Goal: Book appointment/travel/reservation

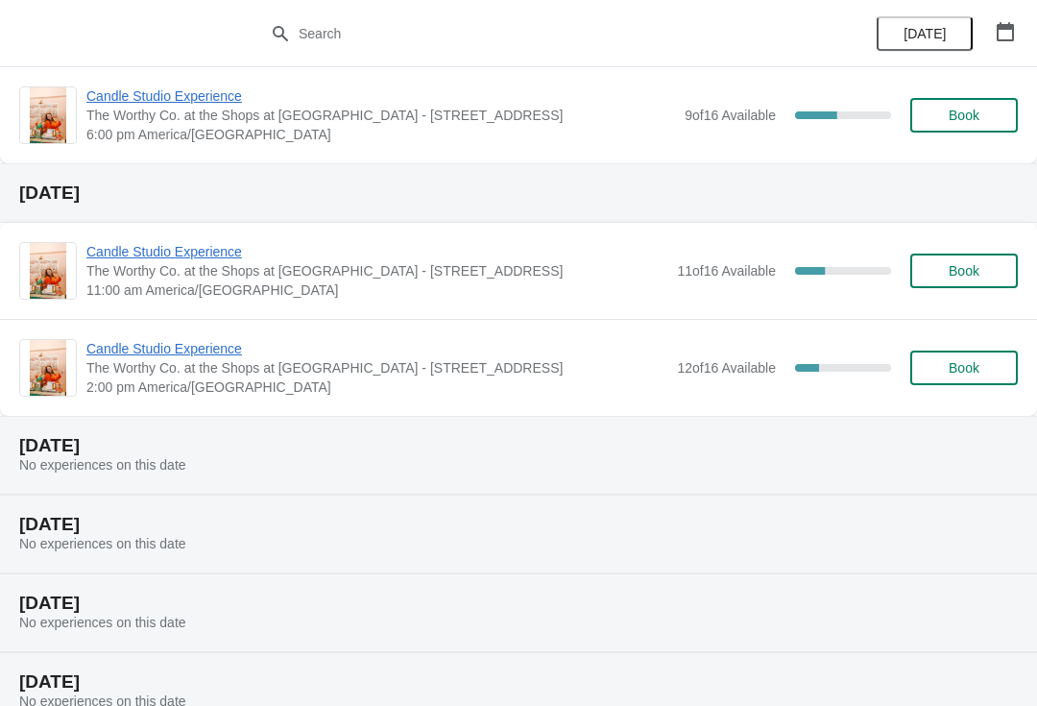
scroll to position [586, 0]
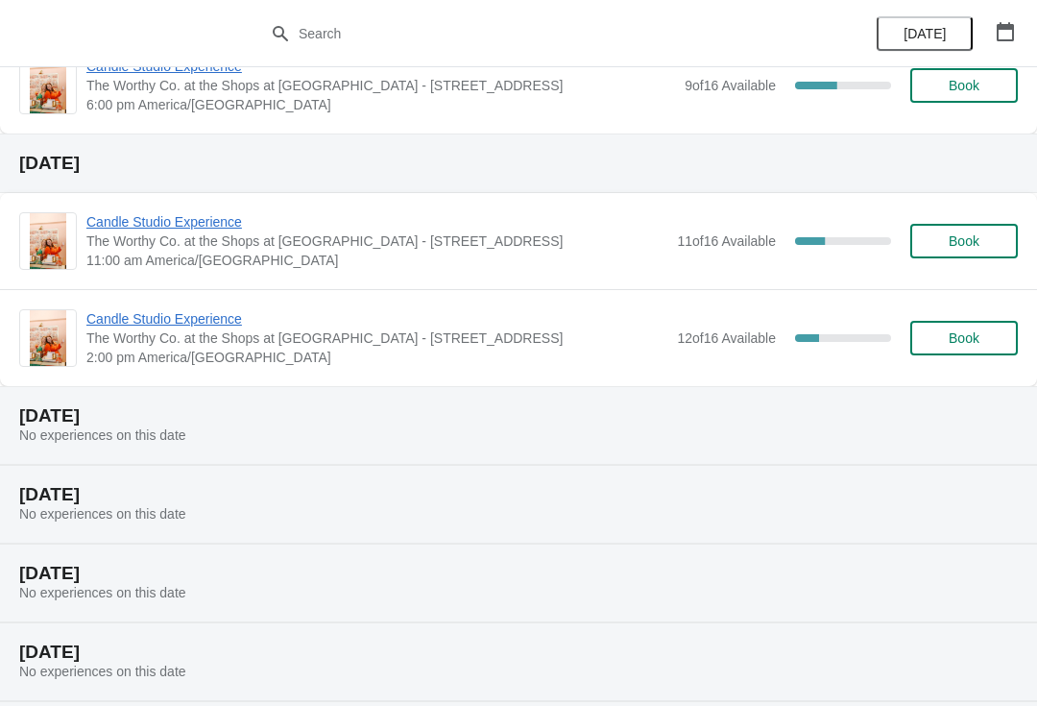
click at [216, 319] on span "Candle Studio Experience" at bounding box center [376, 318] width 581 height 19
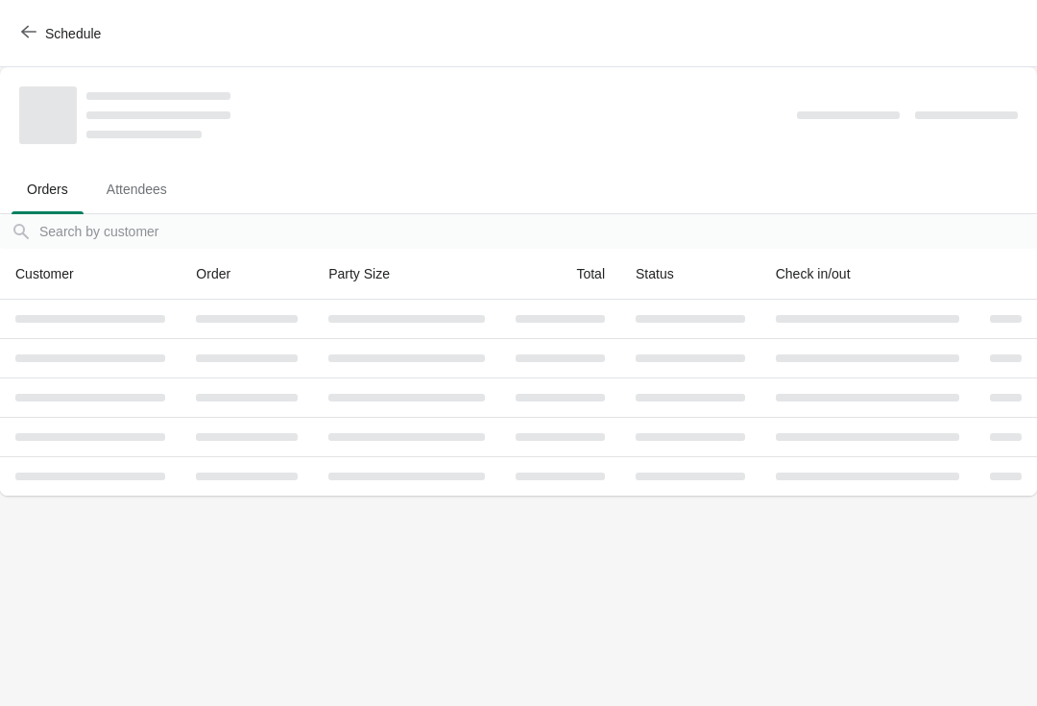
scroll to position [0, 0]
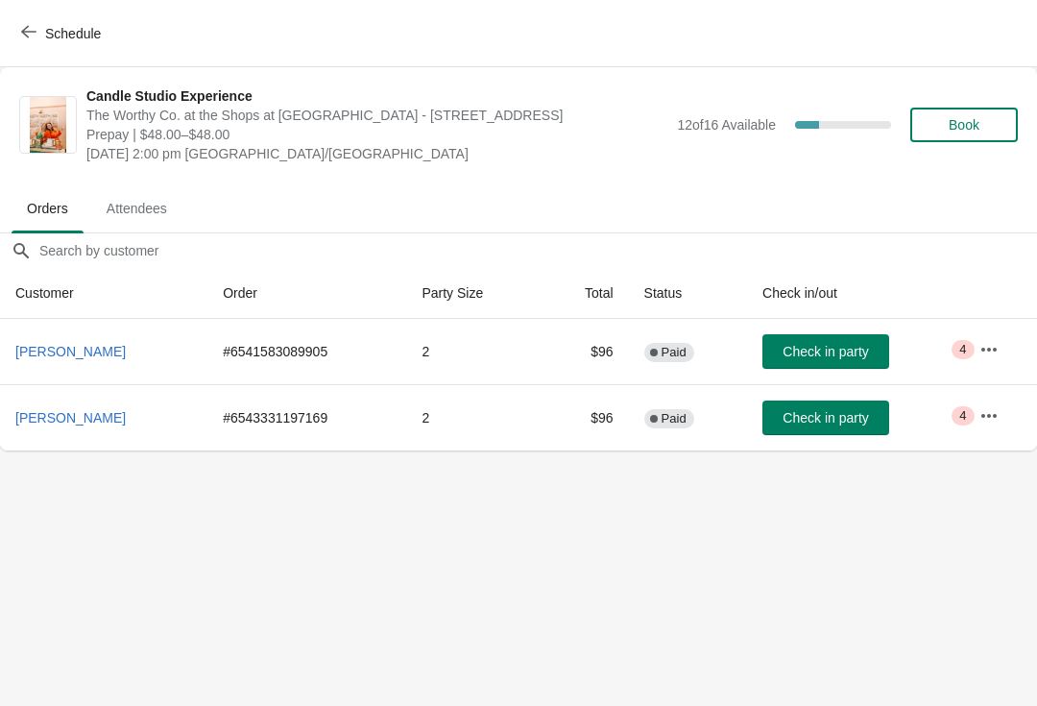
click at [61, 12] on div "Schedule" at bounding box center [518, 33] width 1037 height 67
click at [31, 28] on icon "button" at bounding box center [28, 31] width 15 height 15
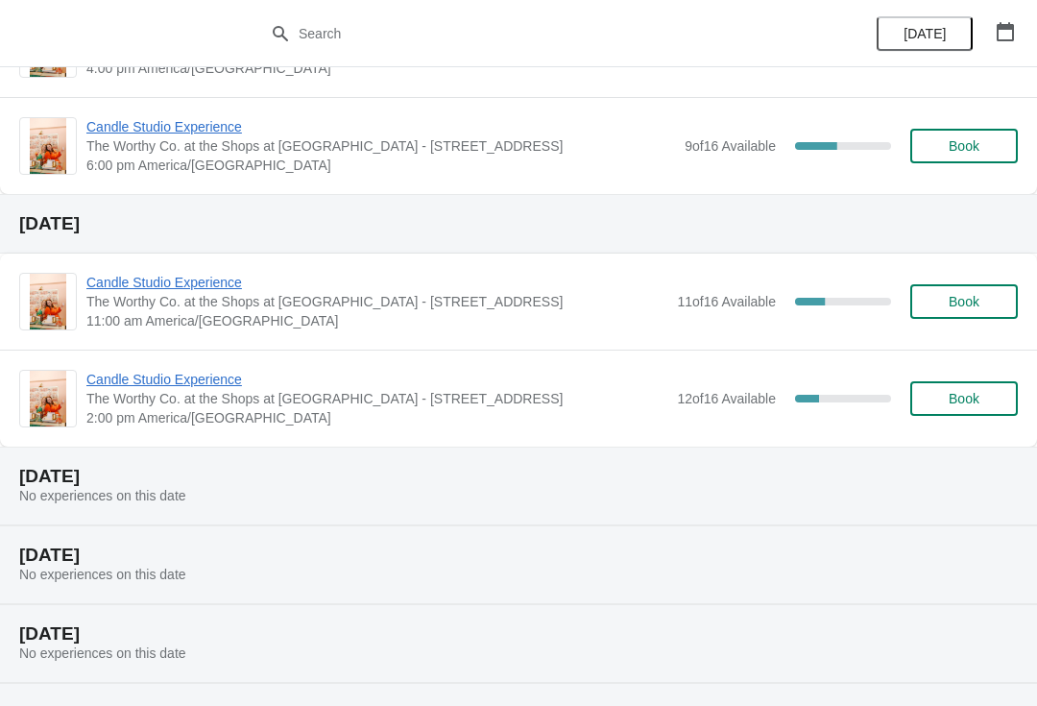
scroll to position [527, 0]
click at [988, 381] on button "Book" at bounding box center [964, 397] width 108 height 35
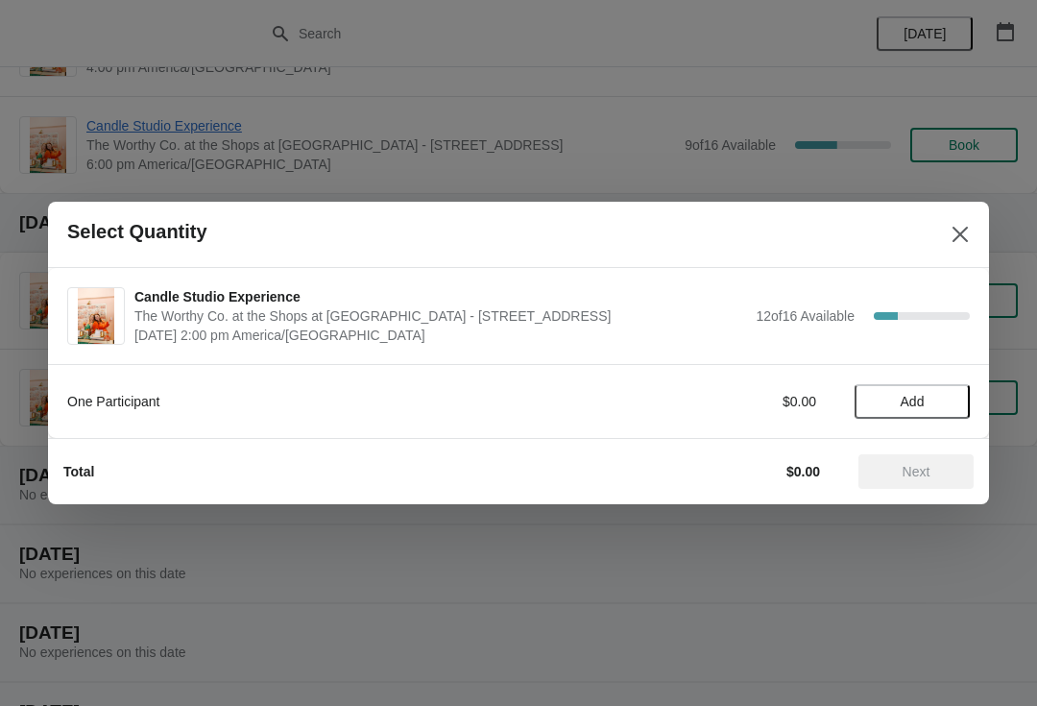
click at [908, 399] on span "Add" at bounding box center [912, 401] width 24 height 15
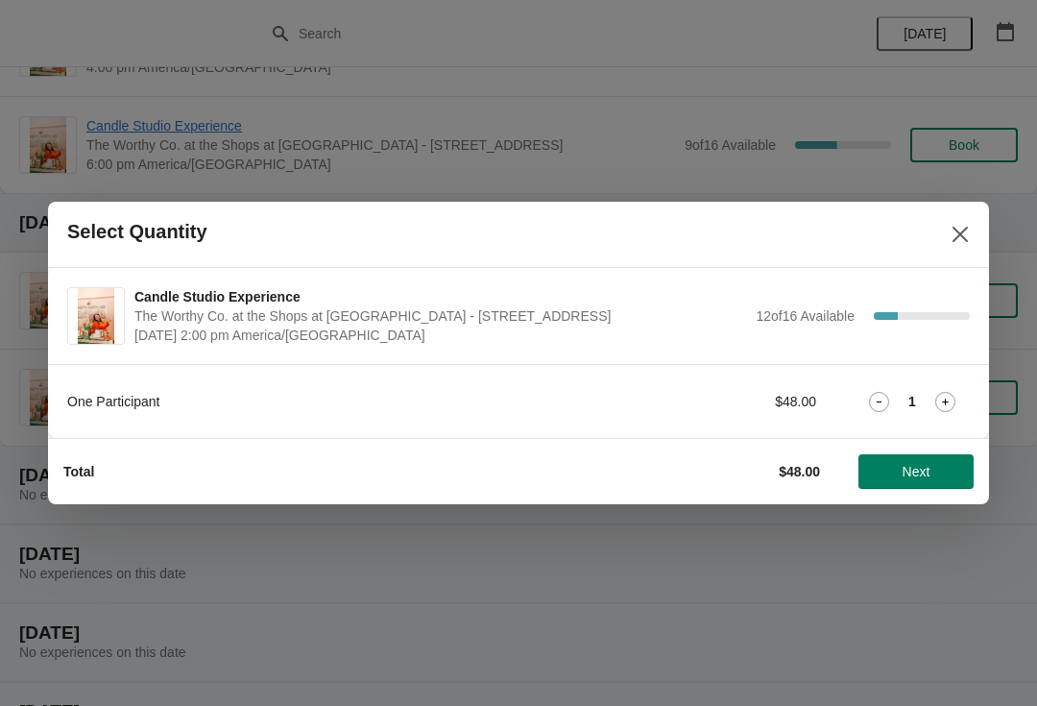
click at [951, 402] on icon at bounding box center [945, 402] width 20 height 20
click at [874, 392] on icon at bounding box center [879, 402] width 20 height 20
click at [950, 402] on icon at bounding box center [945, 402] width 20 height 20
click at [928, 458] on button "Next" at bounding box center [915, 471] width 115 height 35
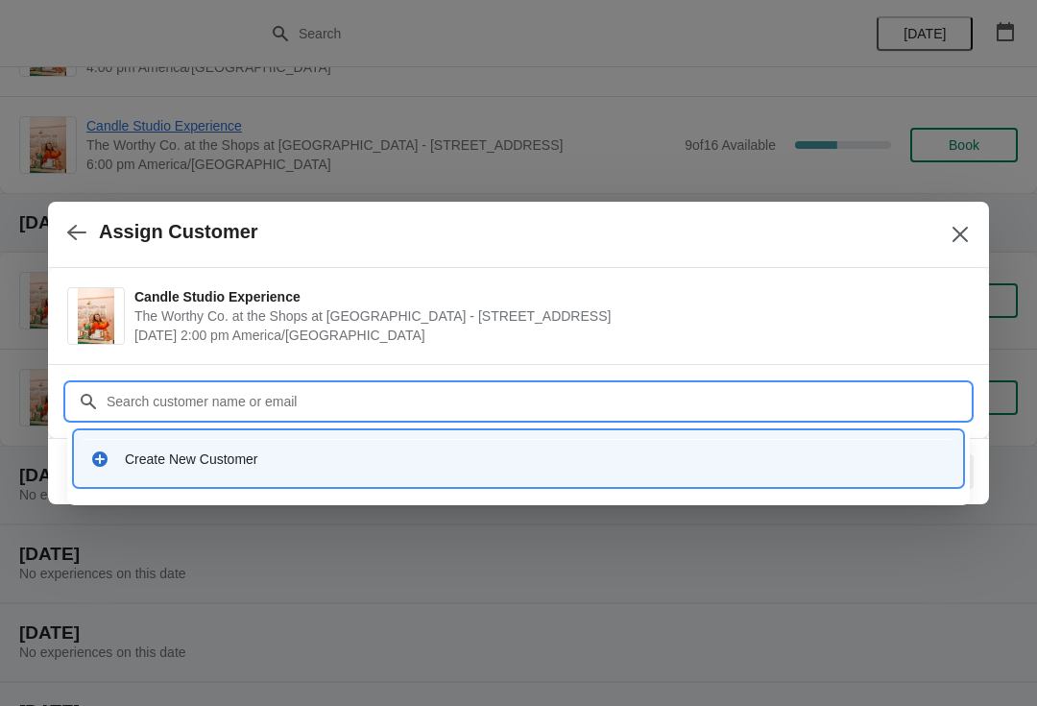
click at [348, 474] on div "Create New Customer" at bounding box center [519, 458] width 872 height 39
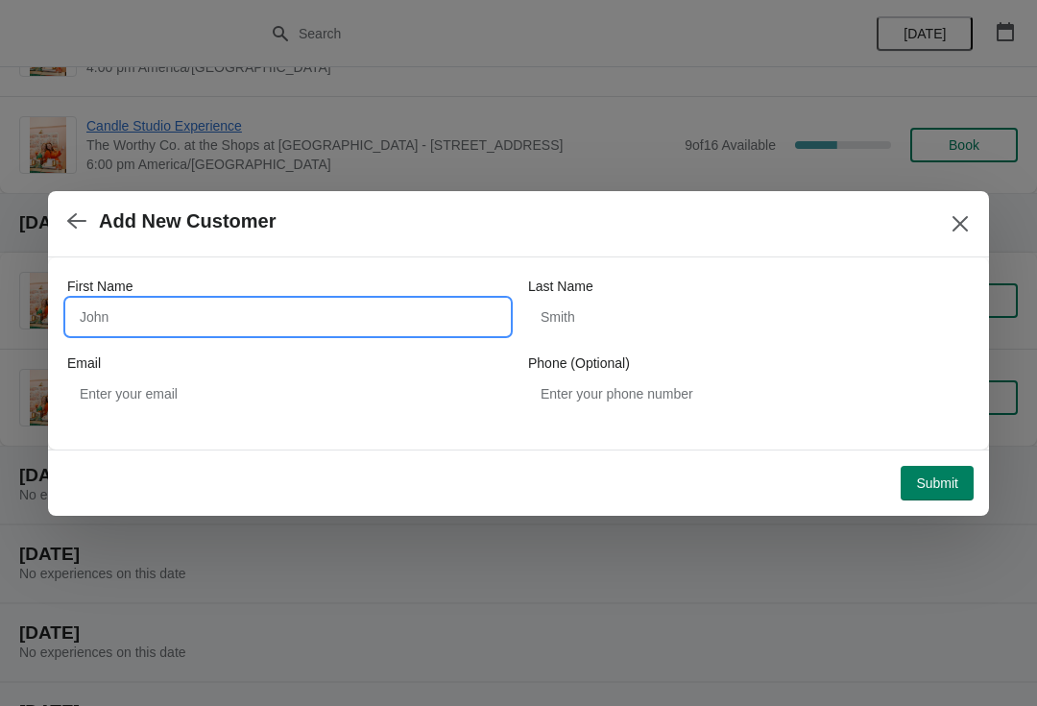
click at [323, 318] on input "First Name" at bounding box center [288, 316] width 442 height 35
type input "[PERSON_NAME]"
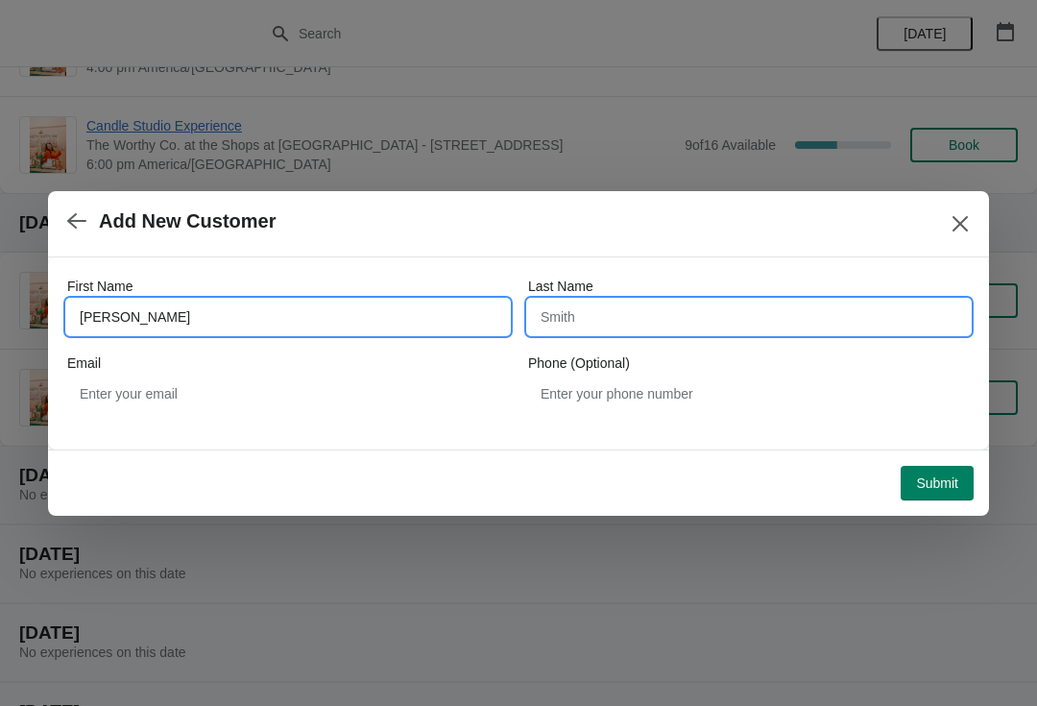
click at [658, 331] on input "Last Name" at bounding box center [749, 316] width 442 height 35
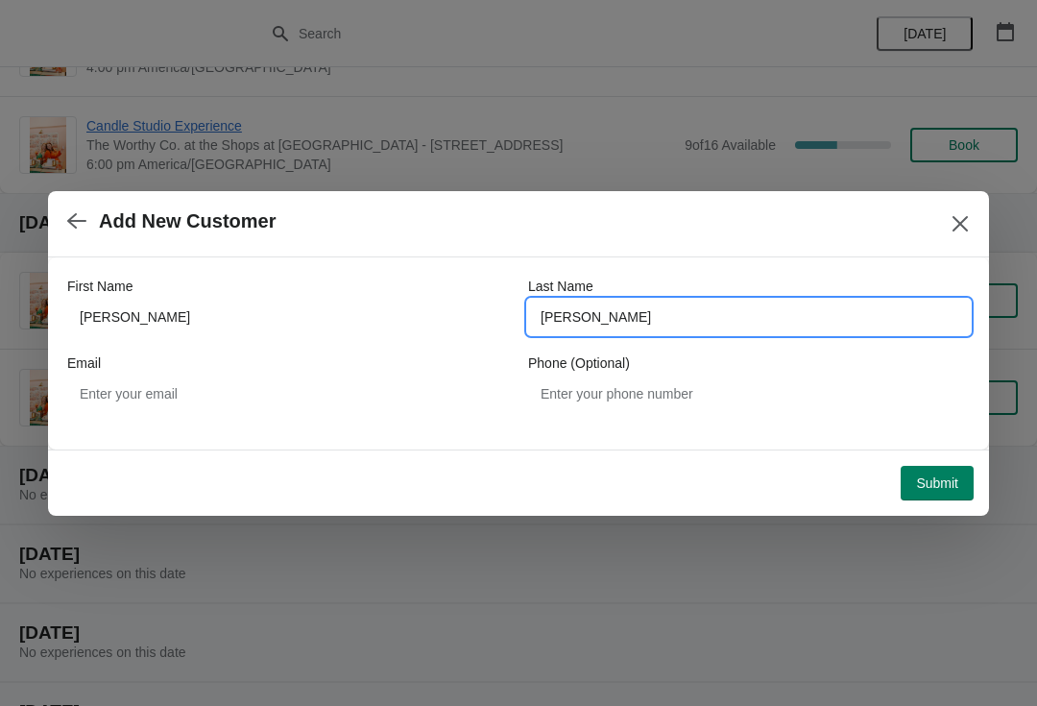
type input "[PERSON_NAME]"
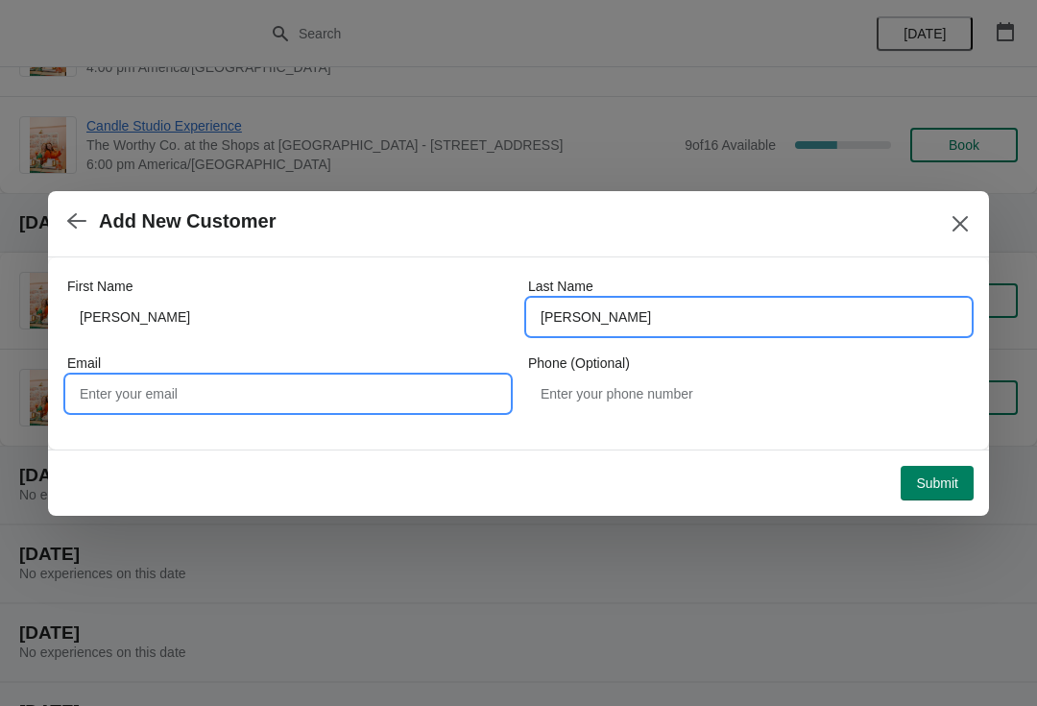
click at [323, 395] on input "Email" at bounding box center [288, 393] width 442 height 35
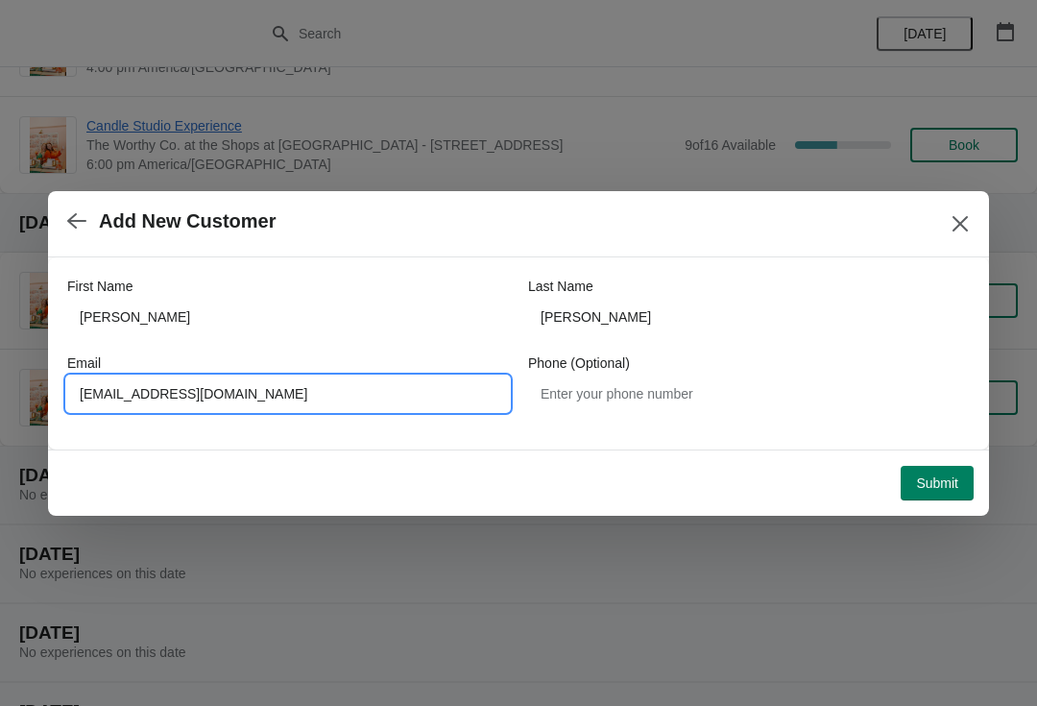
type input "[EMAIL_ADDRESS][DOMAIN_NAME]"
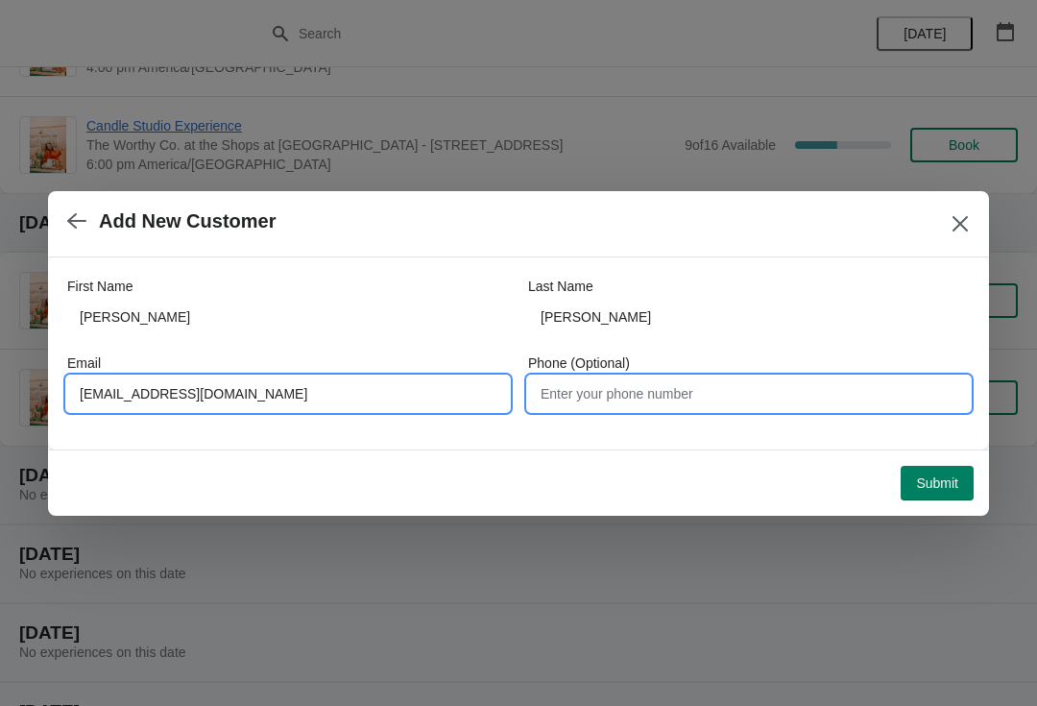
click at [707, 395] on input "Phone (Optional)" at bounding box center [749, 393] width 442 height 35
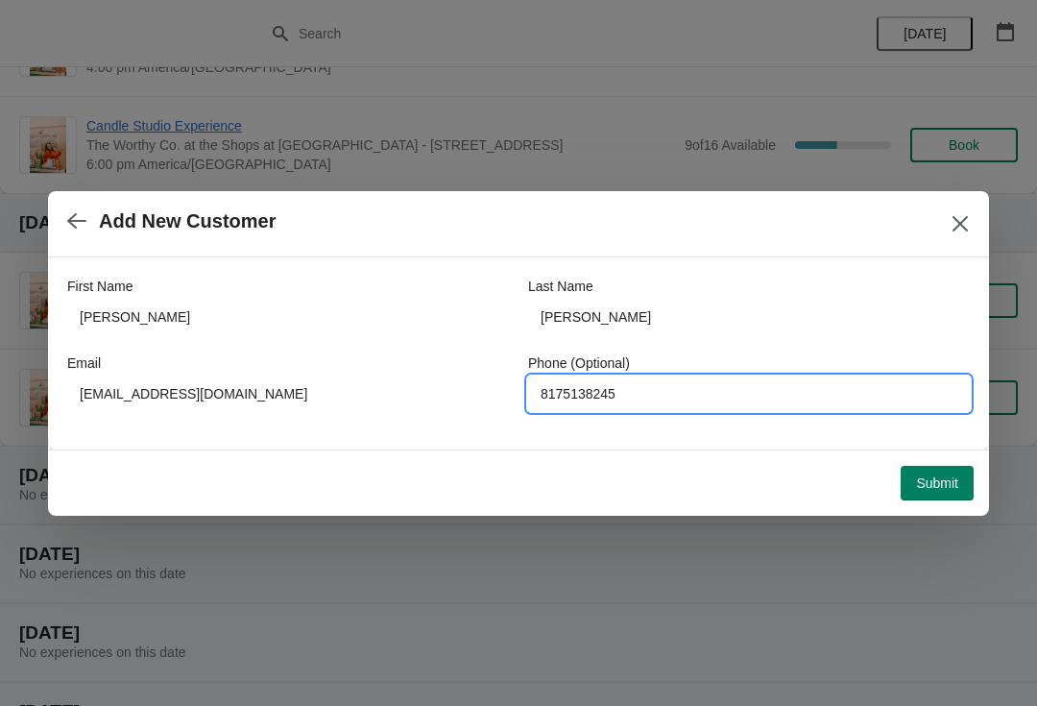
type input "8175138245"
click at [945, 483] on span "Submit" at bounding box center [937, 482] width 42 height 15
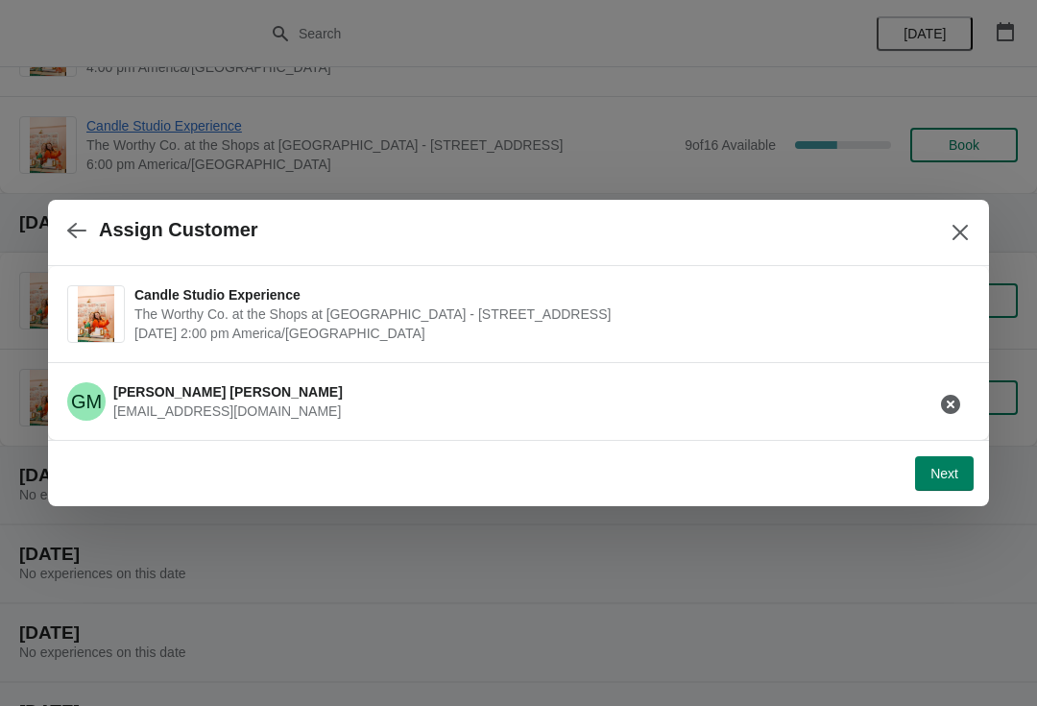
click at [962, 462] on button "Next" at bounding box center [944, 473] width 59 height 35
